Goal: Transaction & Acquisition: Purchase product/service

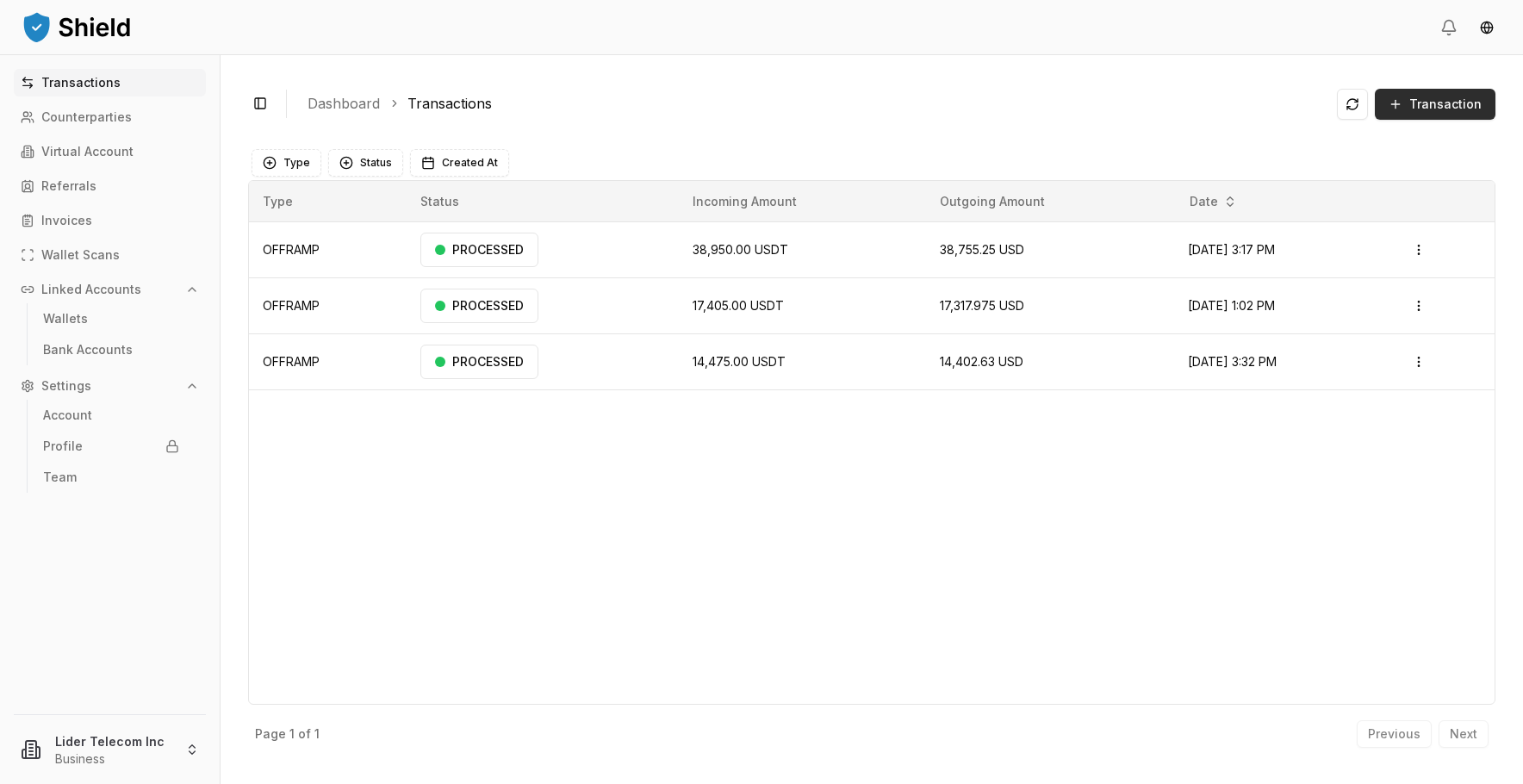
click at [1447, 112] on span "Transaction" at bounding box center [1445, 104] width 72 height 17
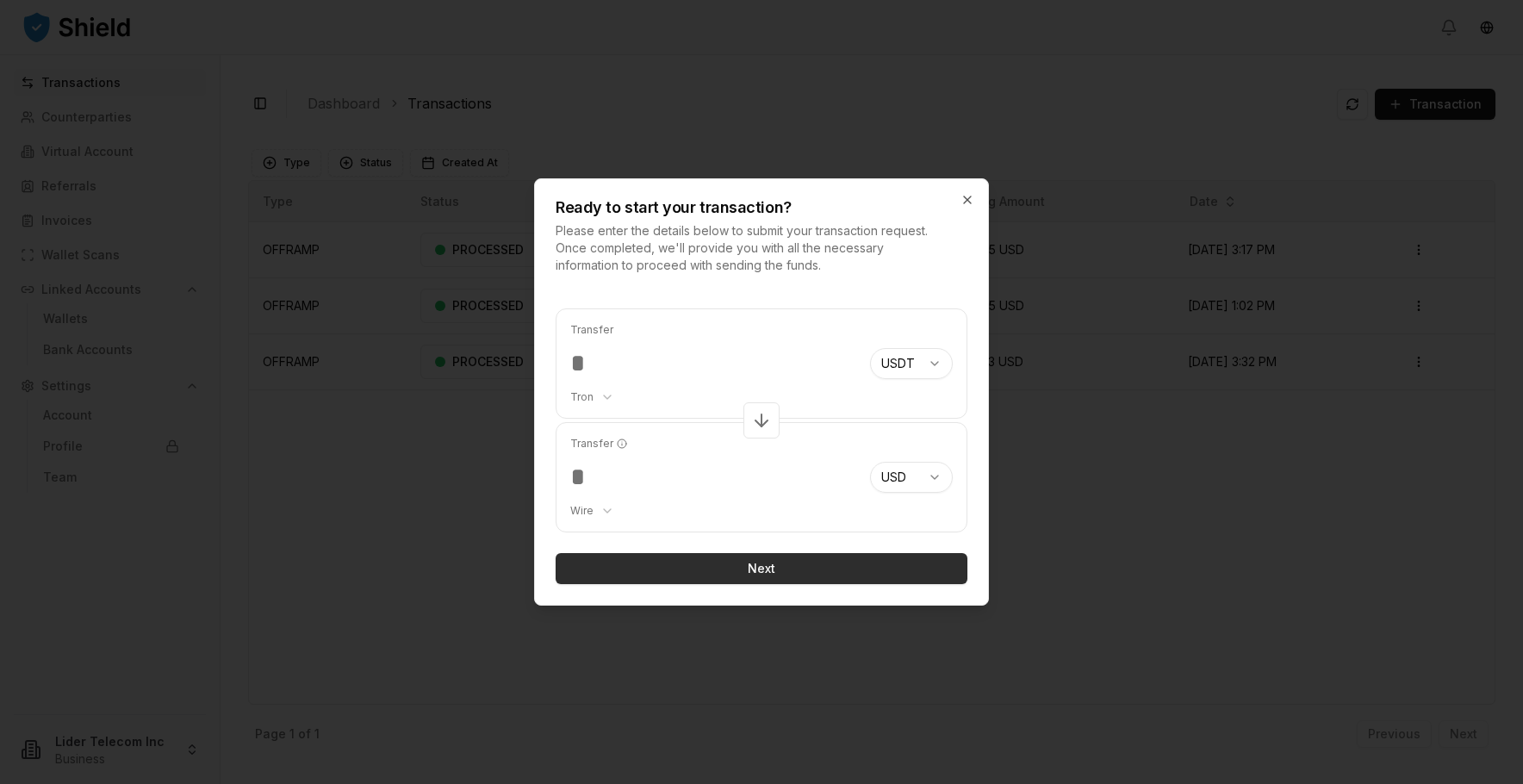
type input "*****"
click at [678, 573] on button "Next" at bounding box center [762, 568] width 412 height 31
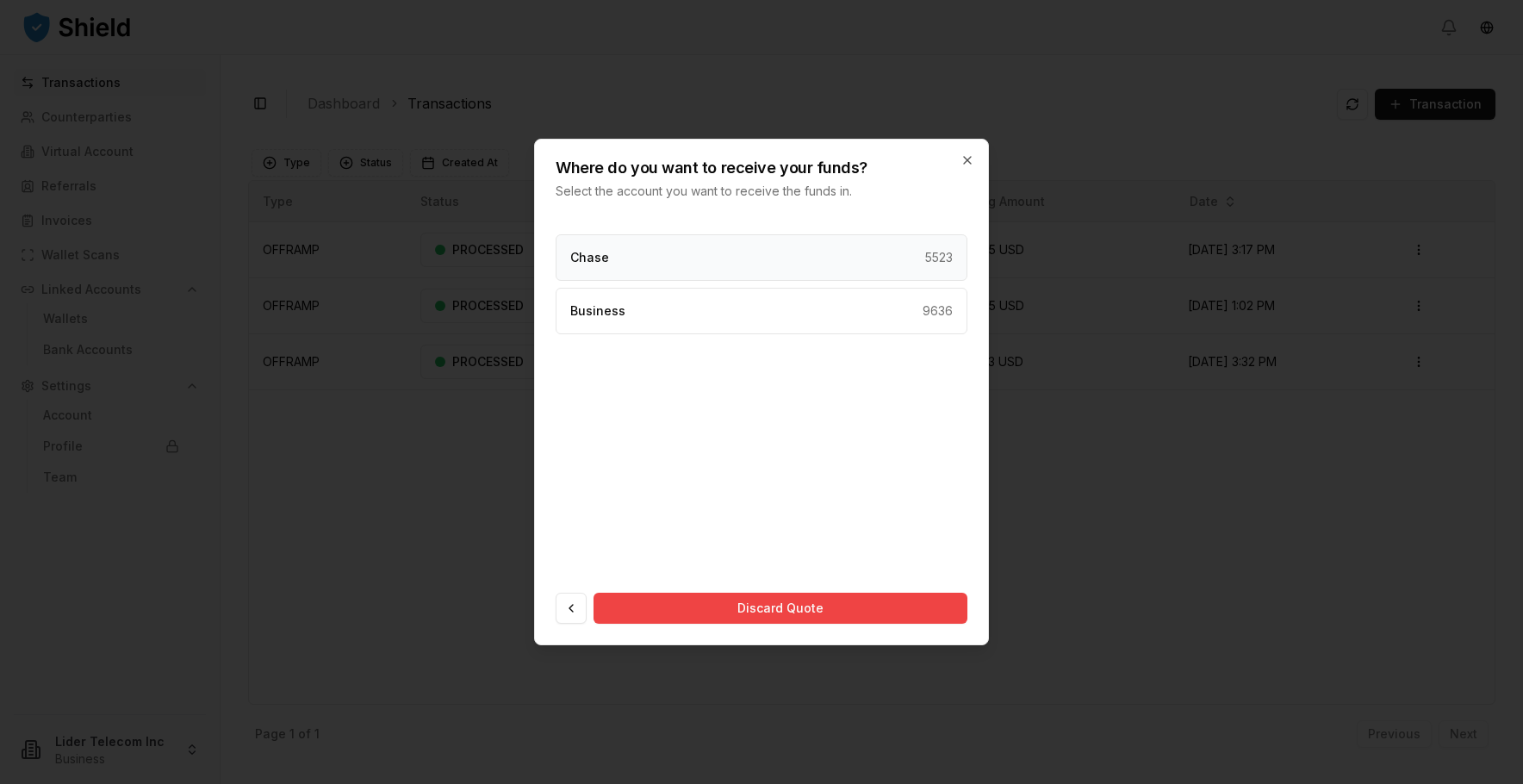
click at [768, 262] on div "Chase 5523" at bounding box center [762, 258] width 412 height 47
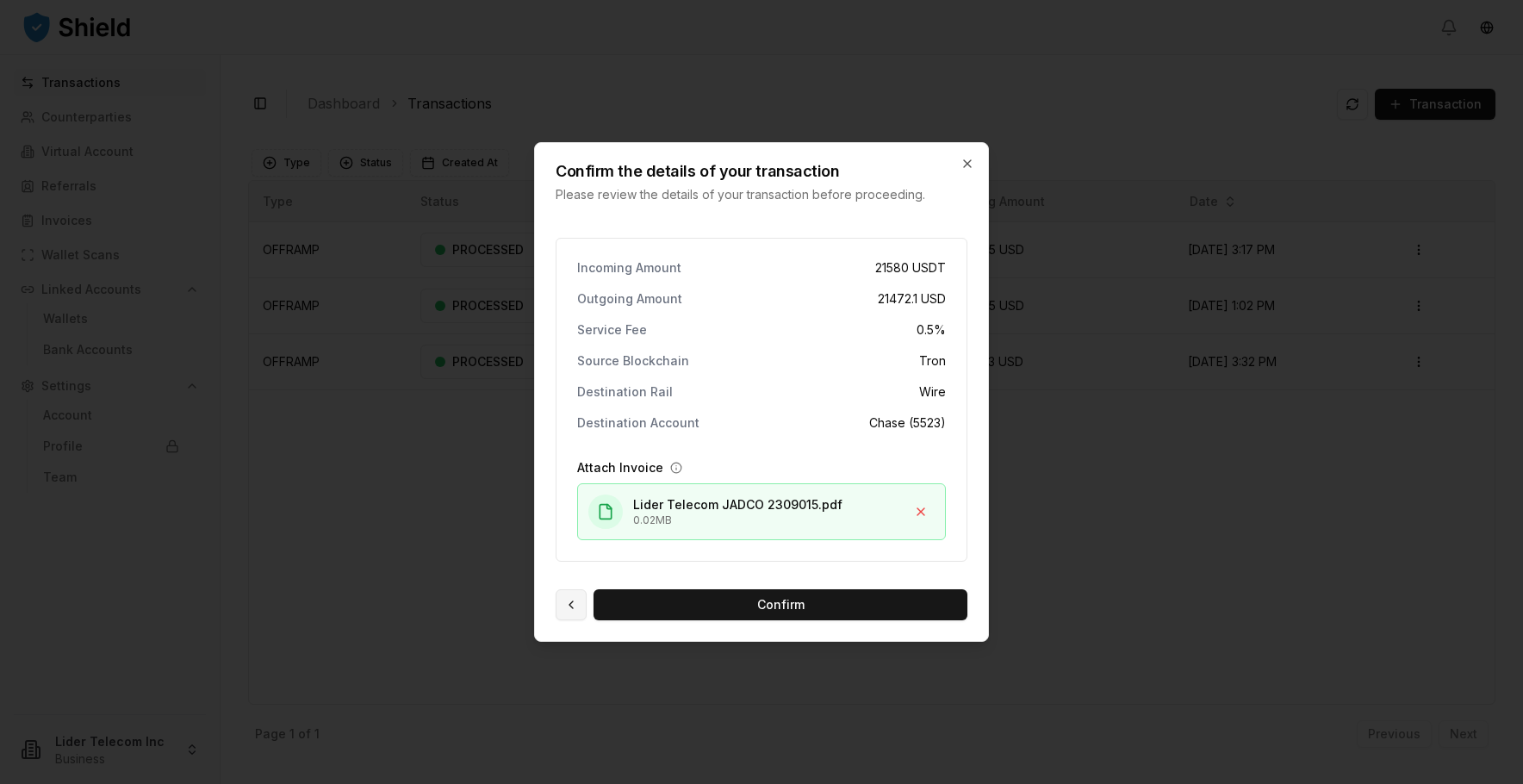
click at [581, 611] on button at bounding box center [571, 604] width 31 height 31
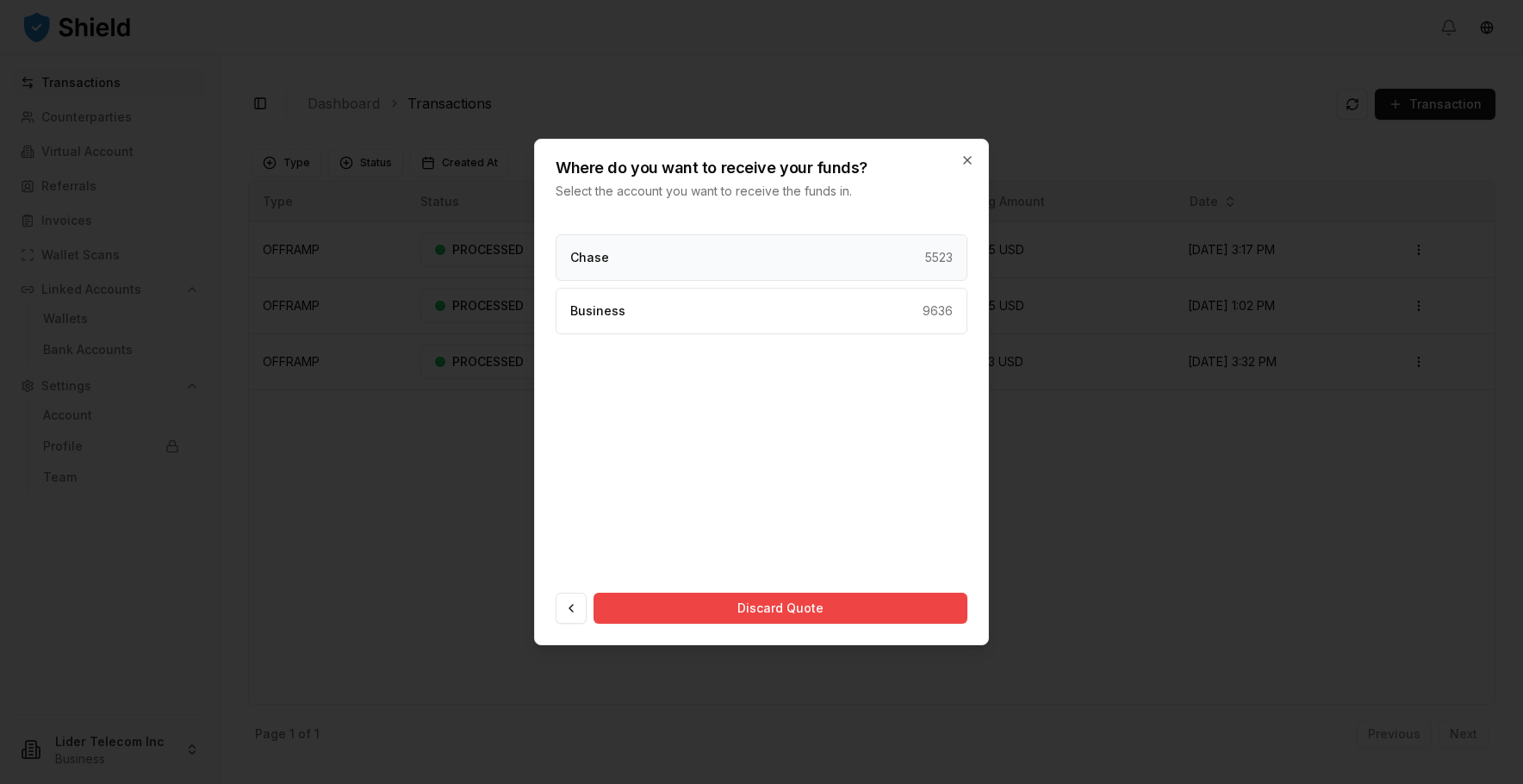
click at [800, 253] on div "Chase 5523" at bounding box center [762, 258] width 412 height 47
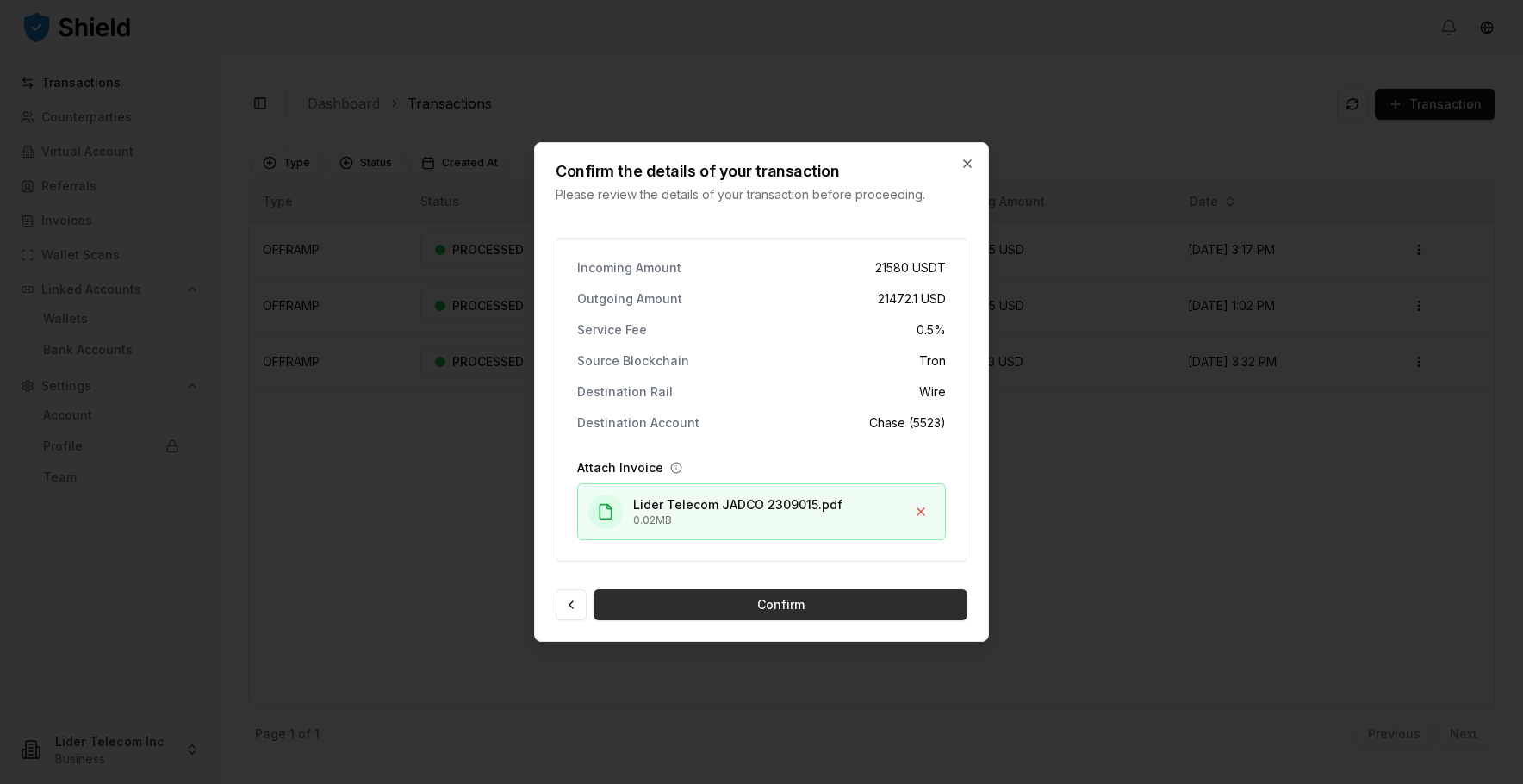
click at [860, 612] on button "Confirm" at bounding box center [780, 604] width 374 height 31
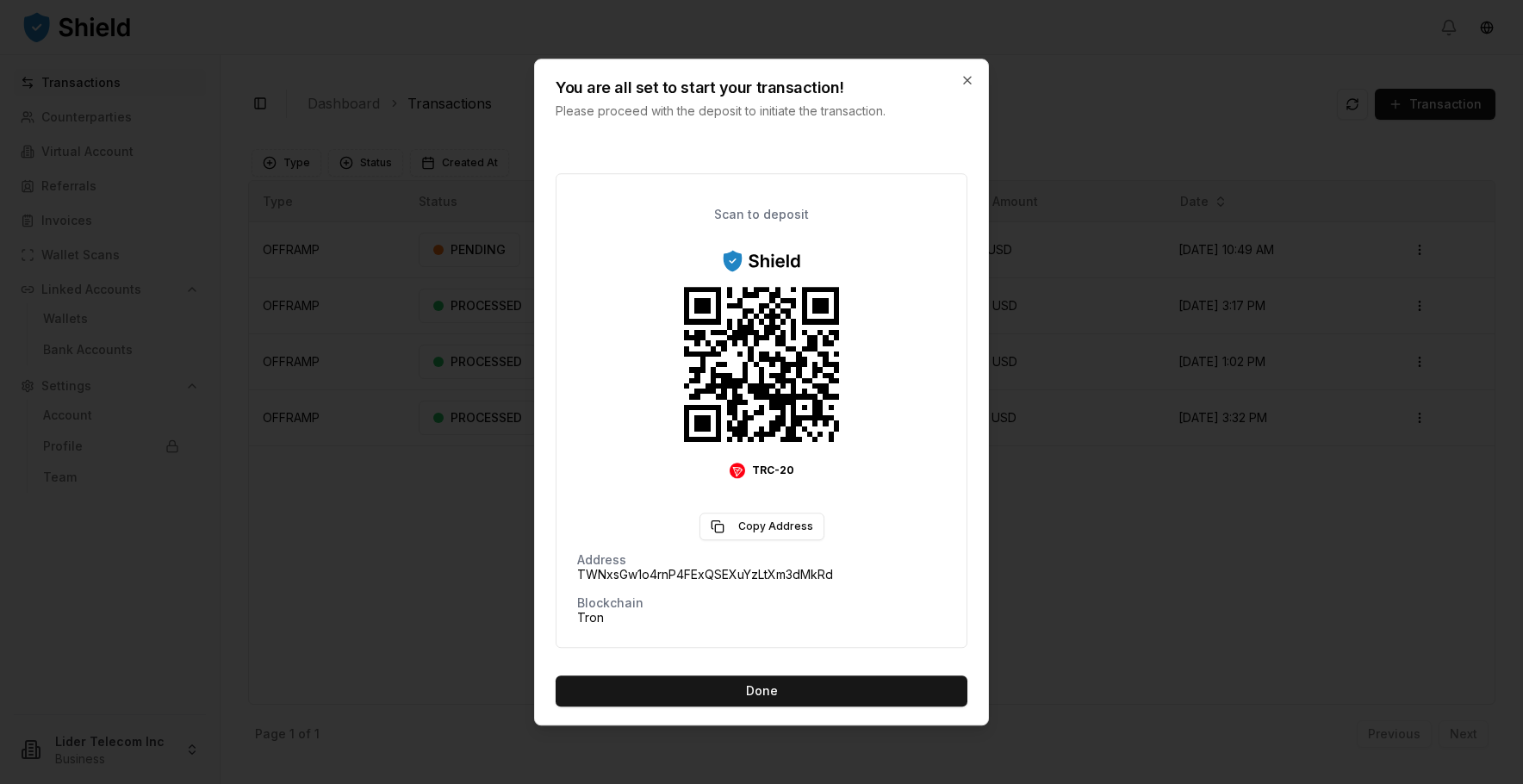
scroll to position [122, 0]
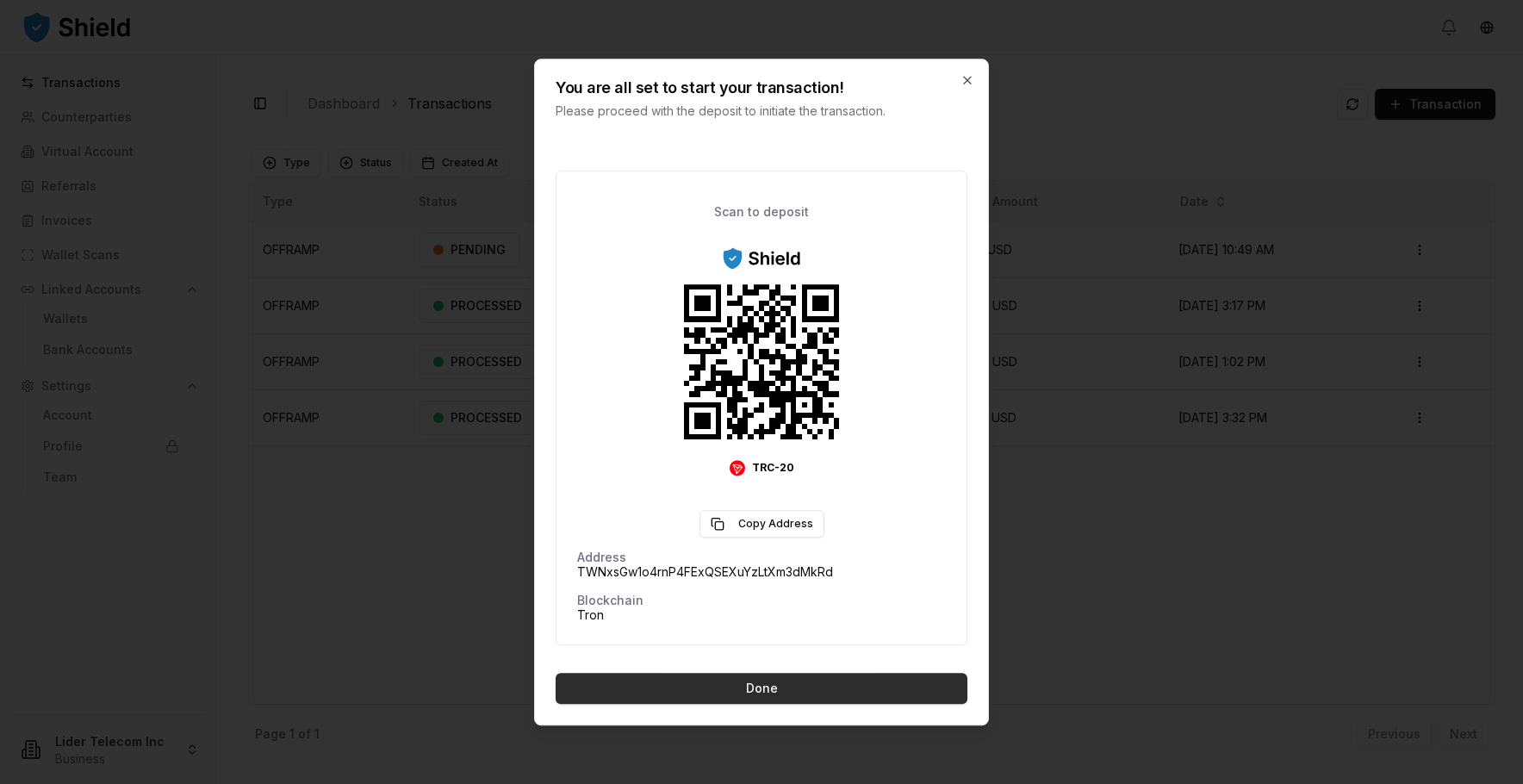
click at [835, 684] on button "Done" at bounding box center [762, 687] width 412 height 31
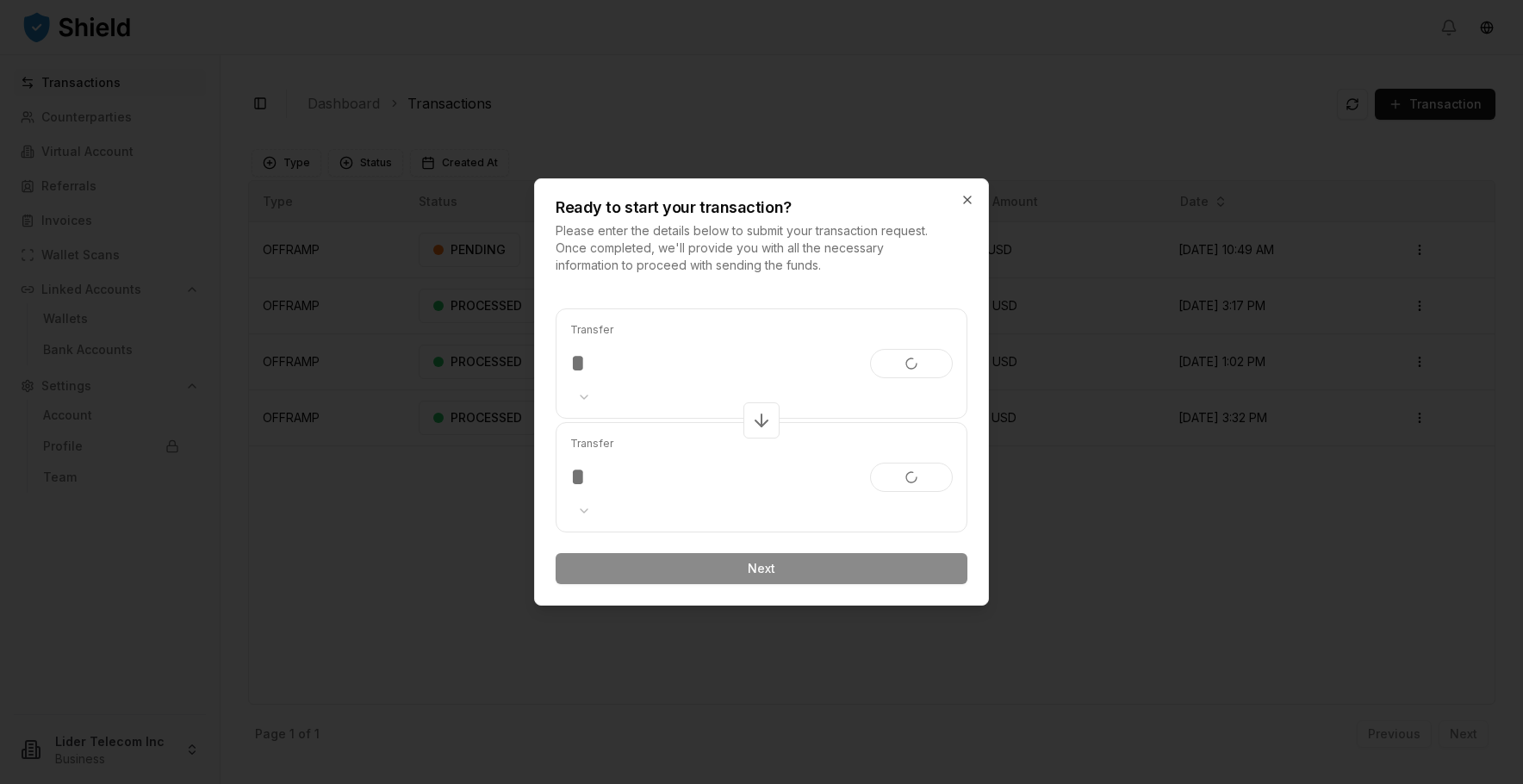
scroll to position [0, 0]
